Goal: Task Accomplishment & Management: Manage account settings

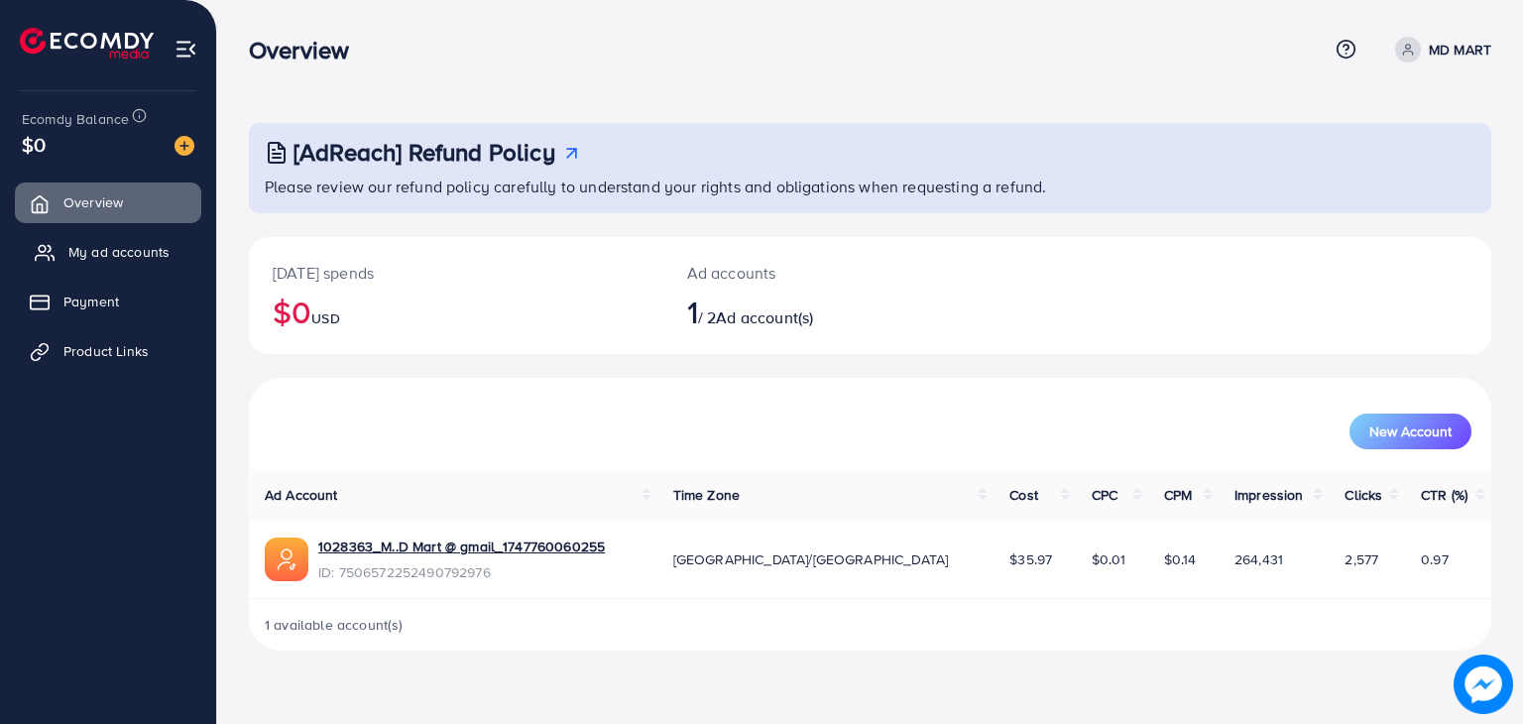
click at [131, 247] on span "My ad accounts" at bounding box center [118, 252] width 101 height 20
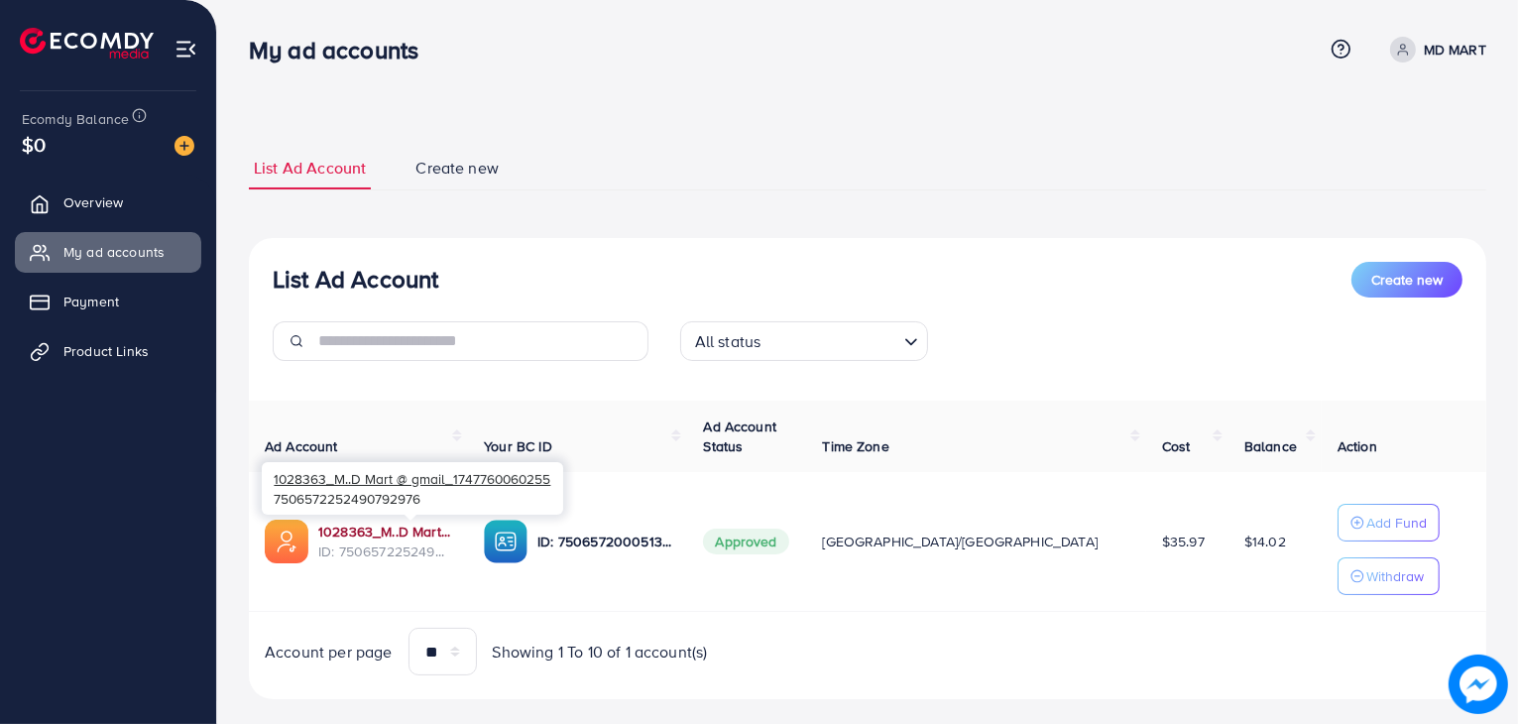
click at [444, 527] on link "1028363_M..D Mart @ gmail_1747760060255" at bounding box center [385, 532] width 134 height 20
click at [115, 349] on span "Product Links" at bounding box center [110, 351] width 85 height 20
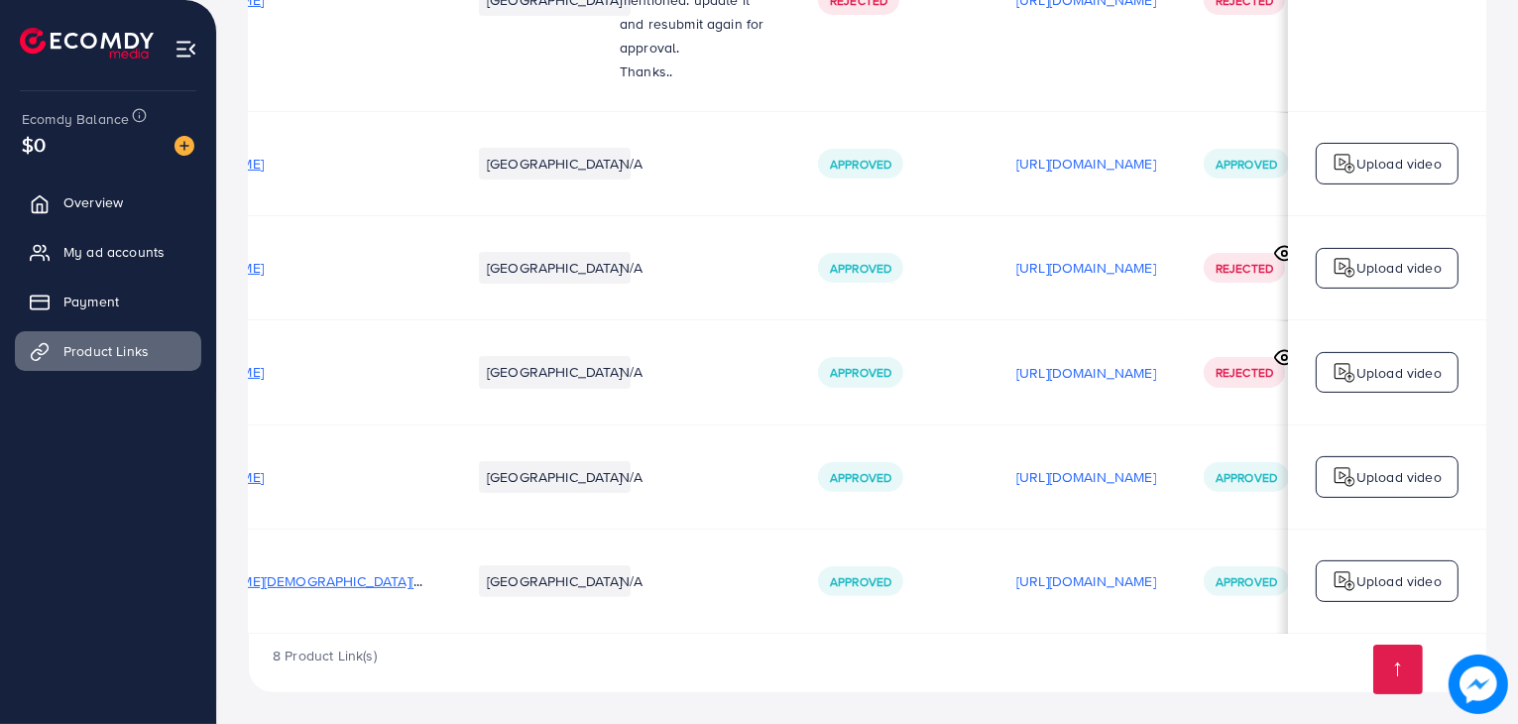
scroll to position [0, 333]
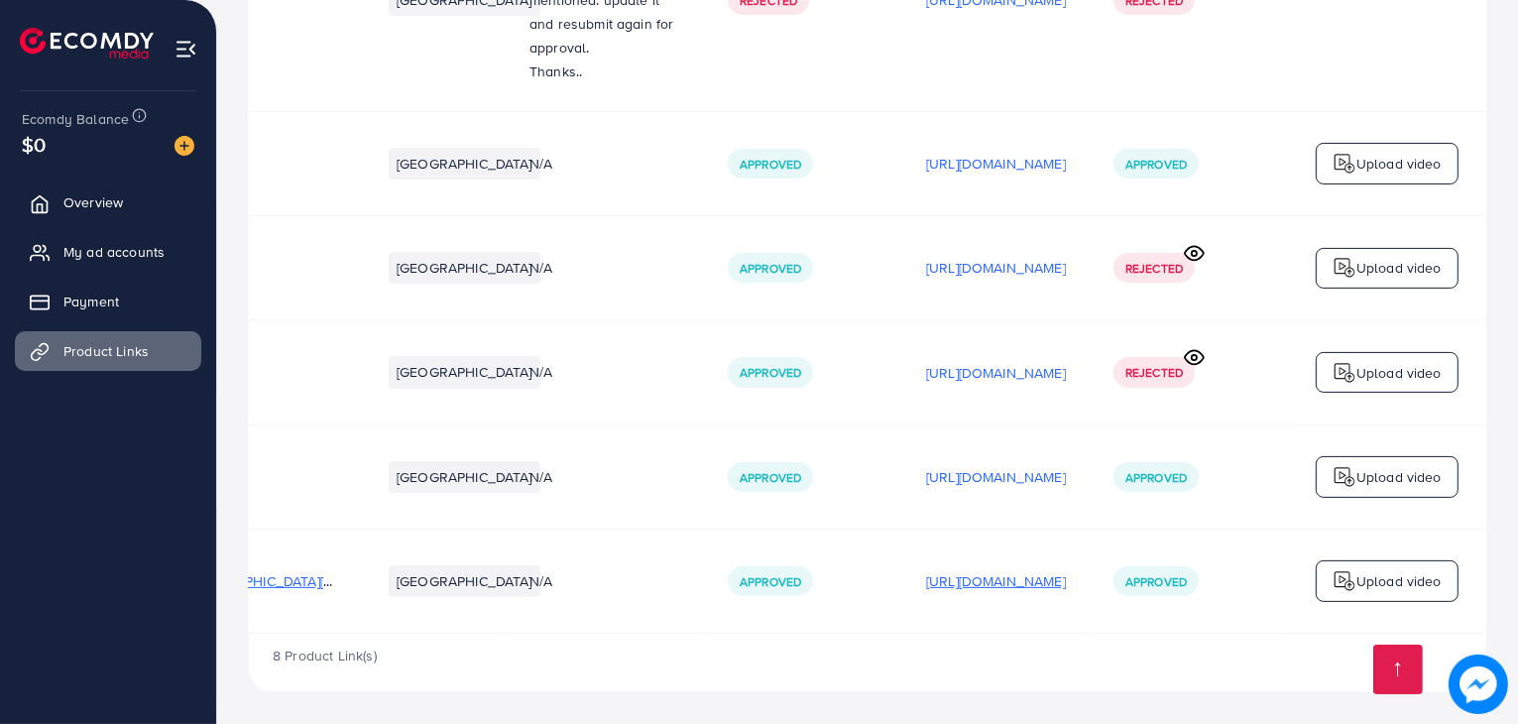
click at [960, 584] on p "[URL][DOMAIN_NAME]" at bounding box center [996, 581] width 140 height 24
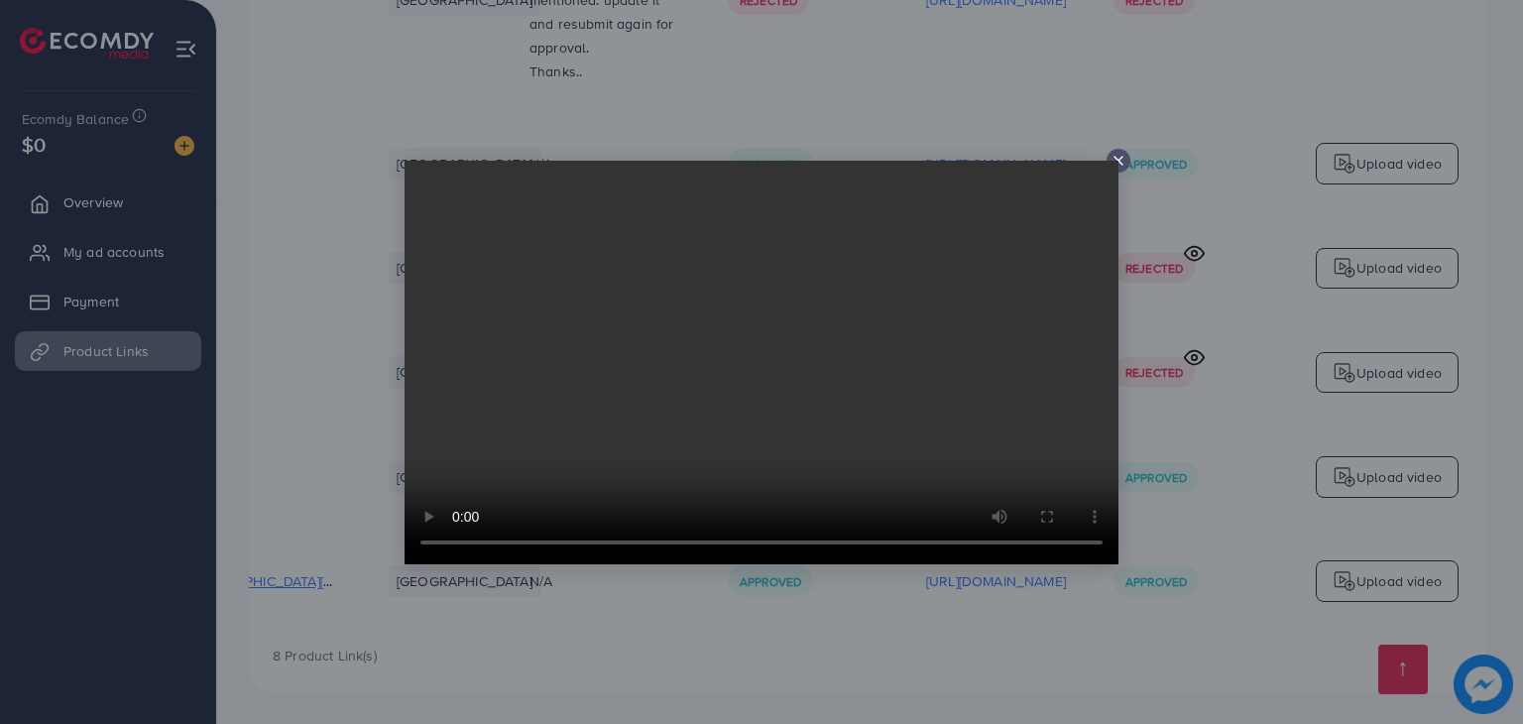
click at [1116, 154] on icon at bounding box center [1119, 161] width 16 height 16
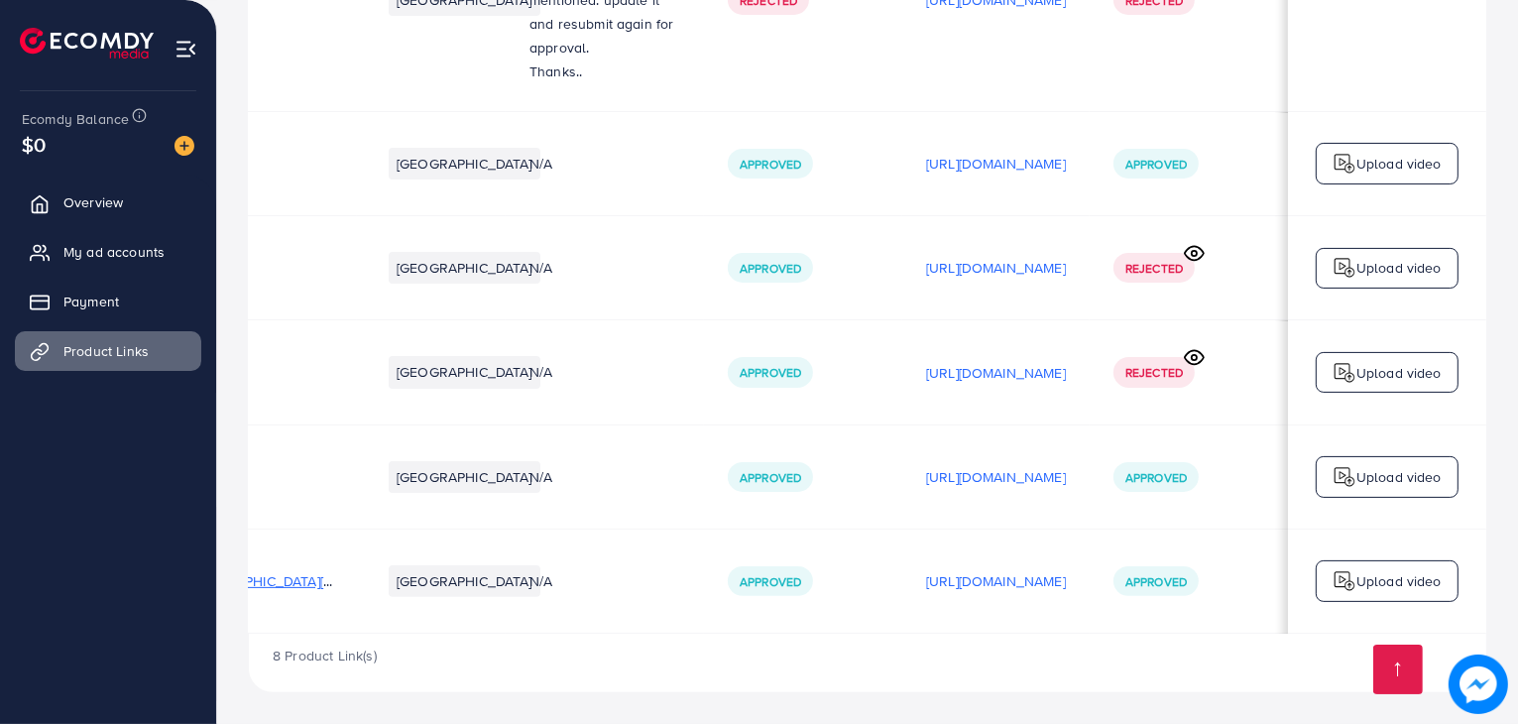
scroll to position [0, 0]
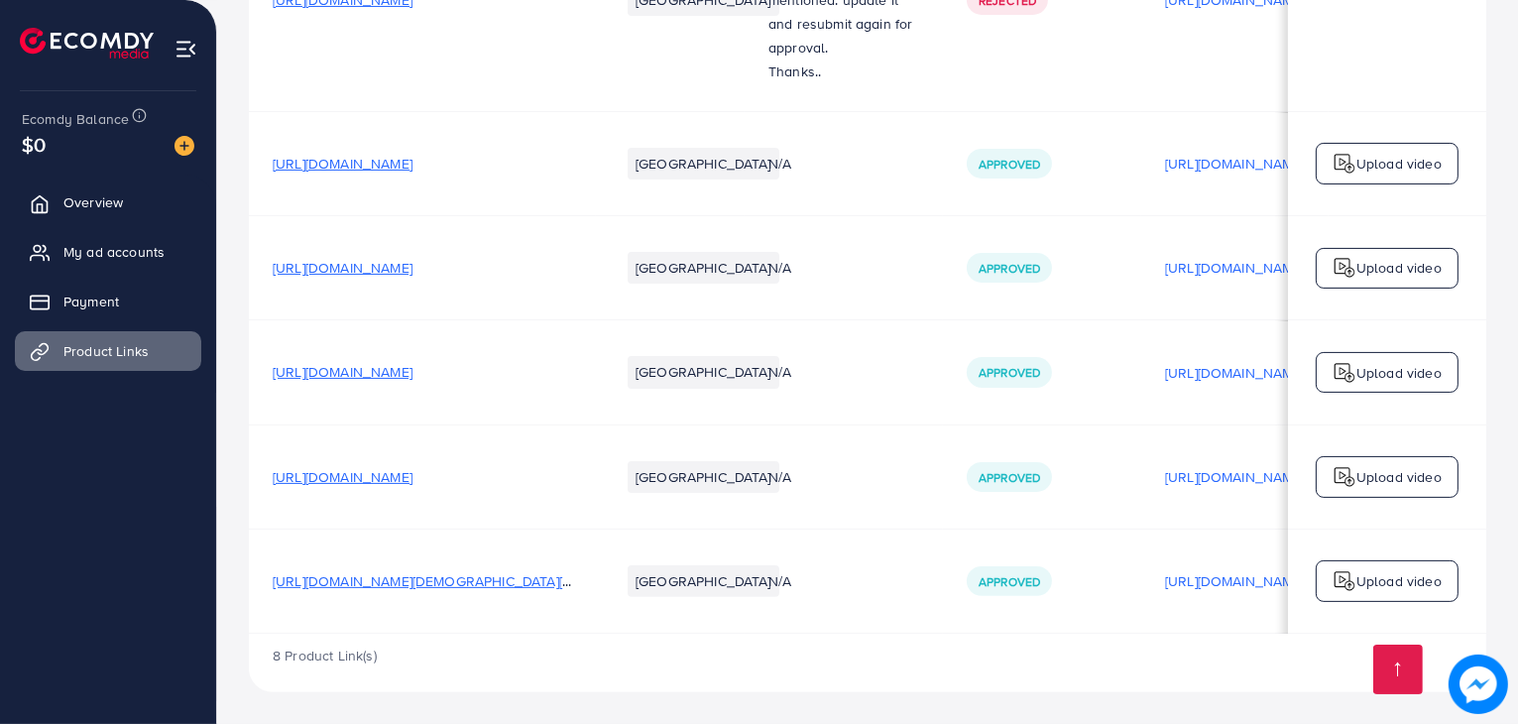
click at [401, 571] on span "[URL][DOMAIN_NAME][DEMOGRAPHIC_DATA][DEMOGRAPHIC_DATA]" at bounding box center [489, 581] width 433 height 20
